Goal: Find specific page/section

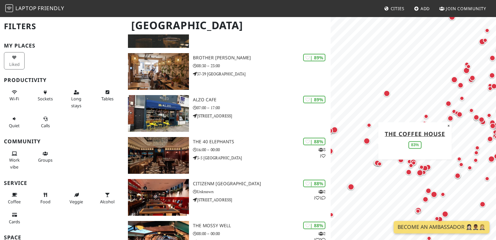
scroll to position [547, 0]
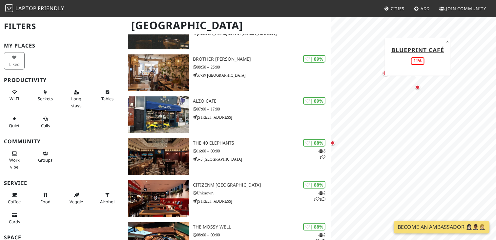
click at [419, 88] on div "Map marker" at bounding box center [417, 87] width 5 height 5
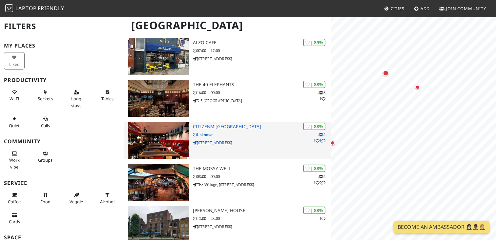
scroll to position [610, 0]
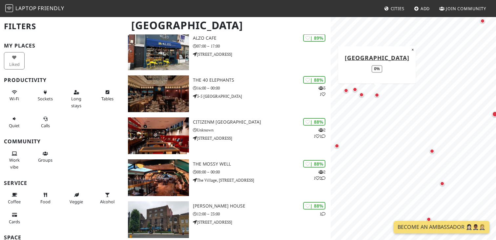
click at [378, 95] on div "Map marker" at bounding box center [377, 95] width 5 height 5
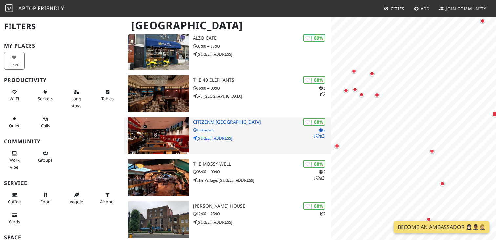
click at [257, 135] on p "292 Vauxhall Bridge Road" at bounding box center [262, 138] width 138 height 6
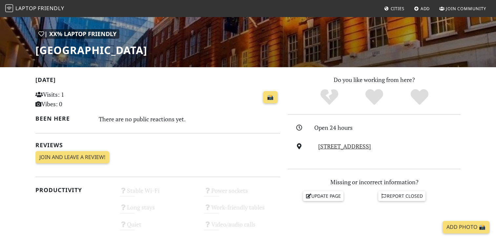
scroll to position [85, 0]
